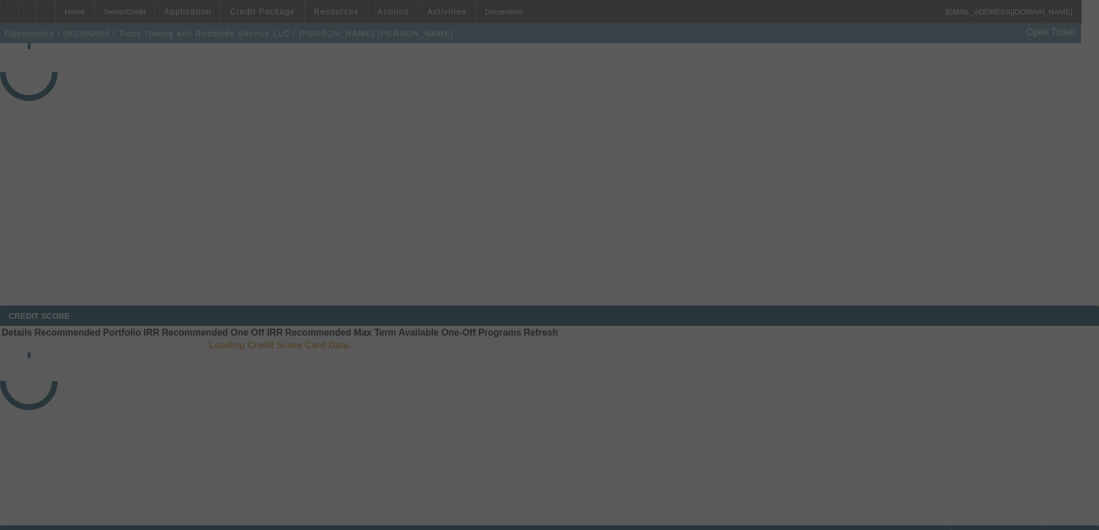
select select "3"
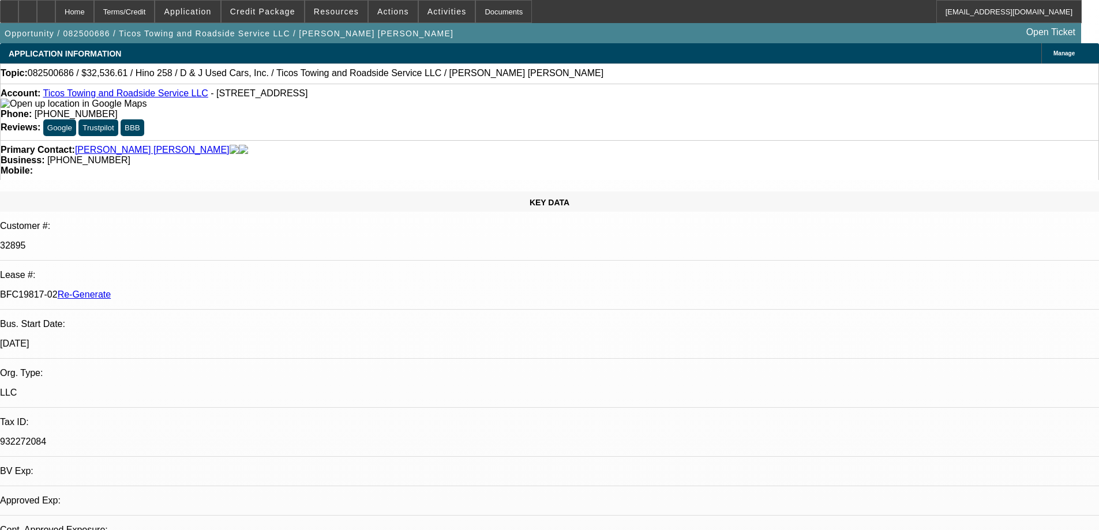
select select "0.15"
select select "2"
select select "0.1"
select select "4"
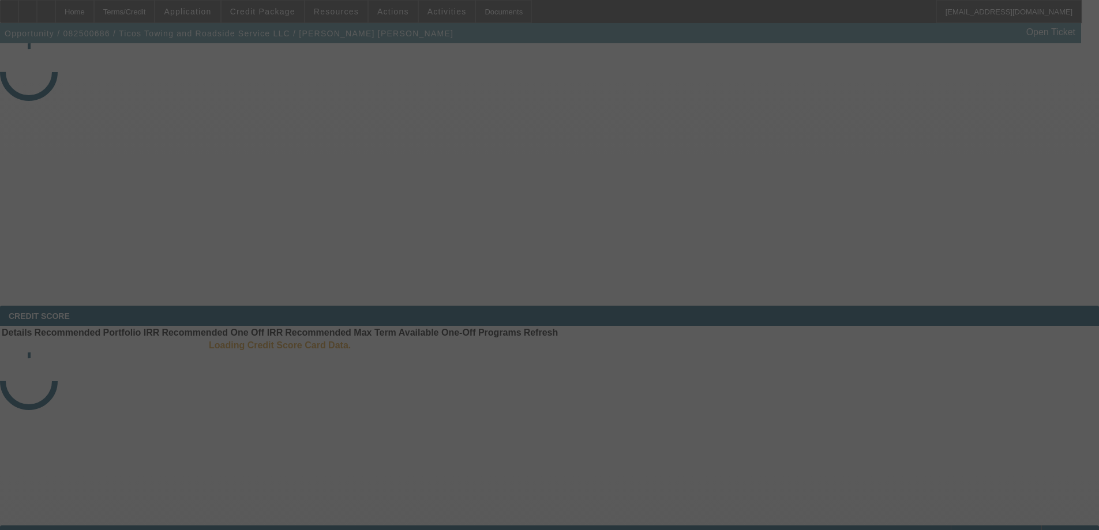
select select "3"
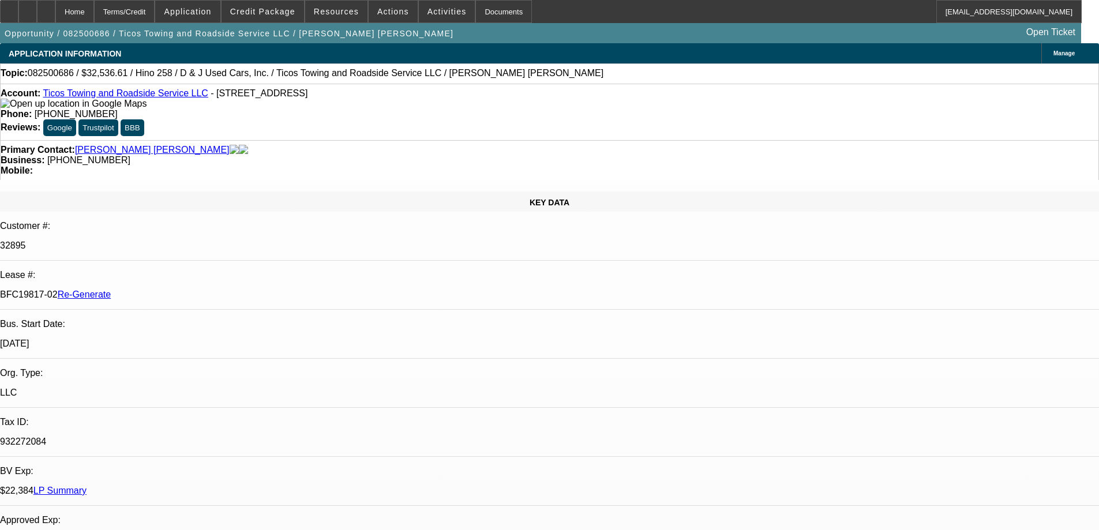
select select "0.15"
select select "2"
select select "0.1"
select select "4"
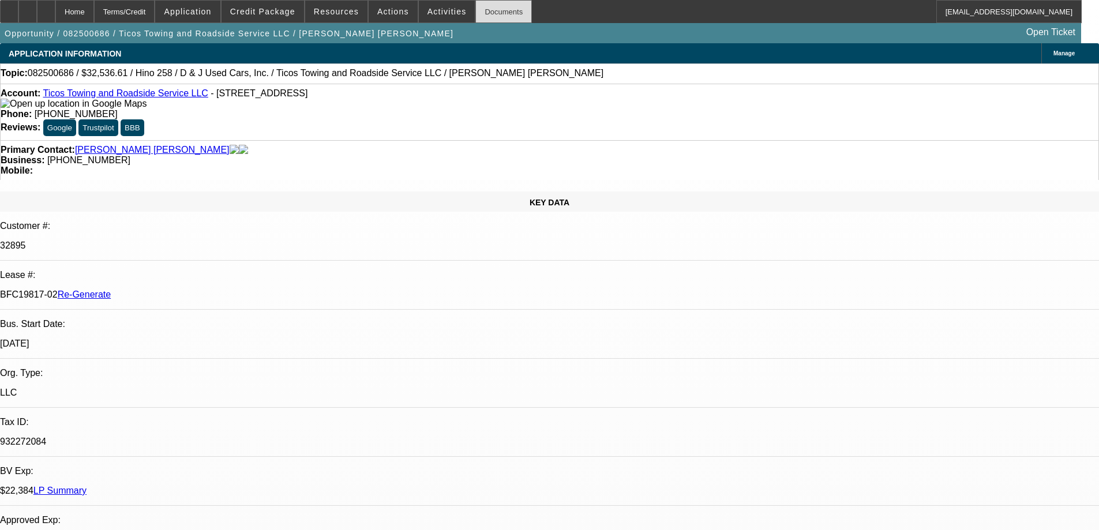
click at [504, 17] on div "Documents" at bounding box center [503, 11] width 57 height 23
